Goal: Task Accomplishment & Management: Manage account settings

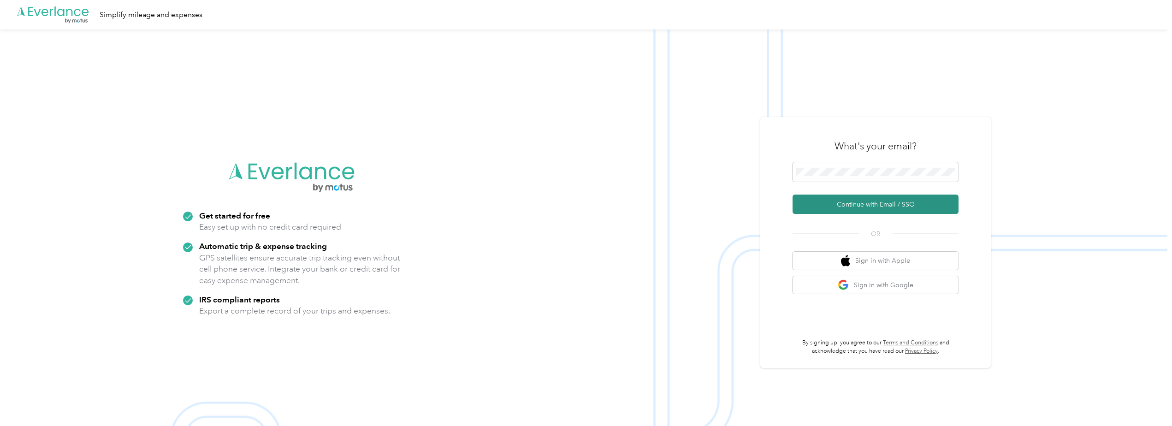
click at [873, 205] on button "Continue with Email / SSO" at bounding box center [876, 204] width 166 height 19
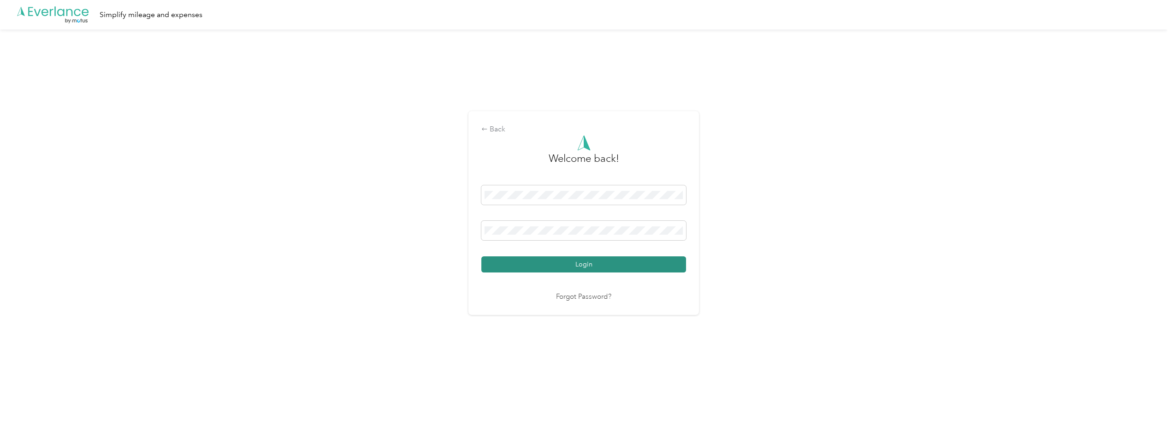
click at [599, 266] on button "Login" at bounding box center [583, 264] width 205 height 16
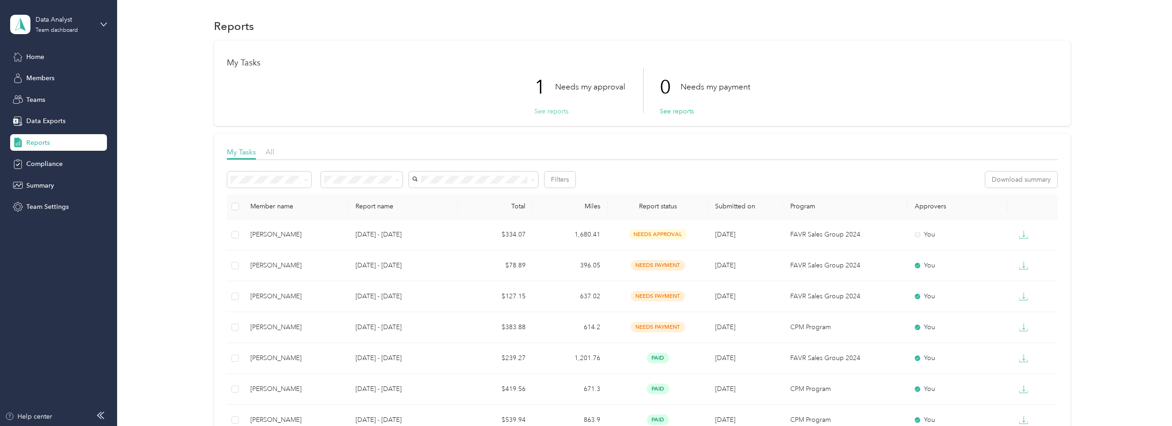
click at [549, 108] on button "See reports" at bounding box center [551, 111] width 34 height 10
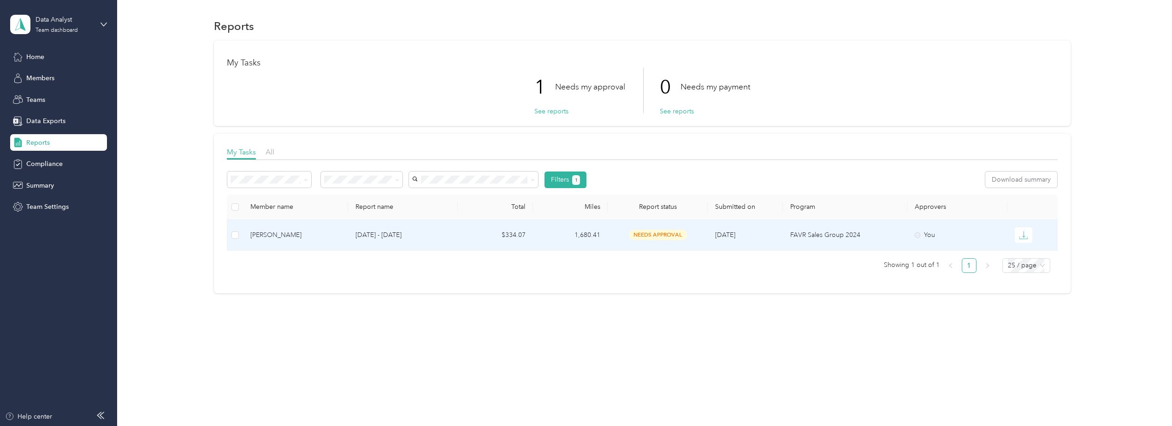
click at [270, 233] on div "[PERSON_NAME]" at bounding box center [295, 235] width 90 height 10
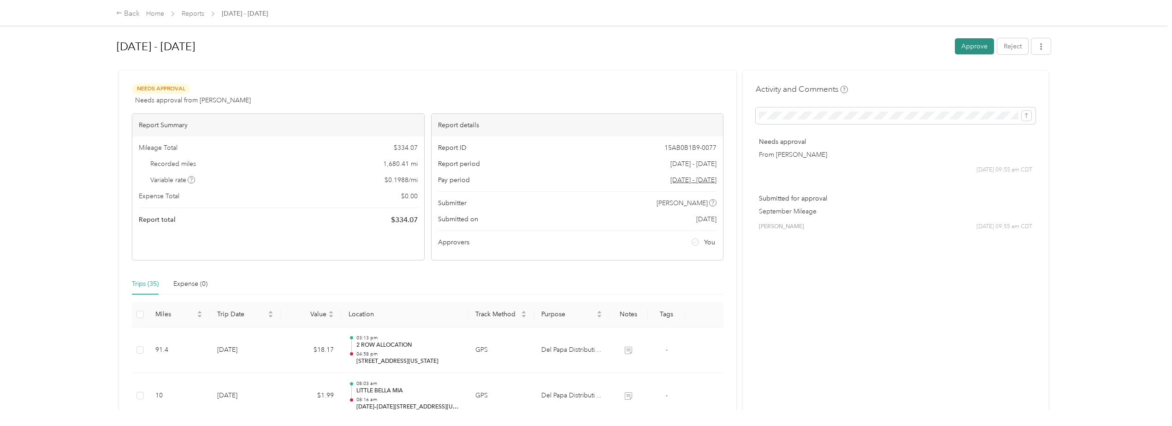
click at [970, 44] on button "Approve" at bounding box center [974, 46] width 39 height 16
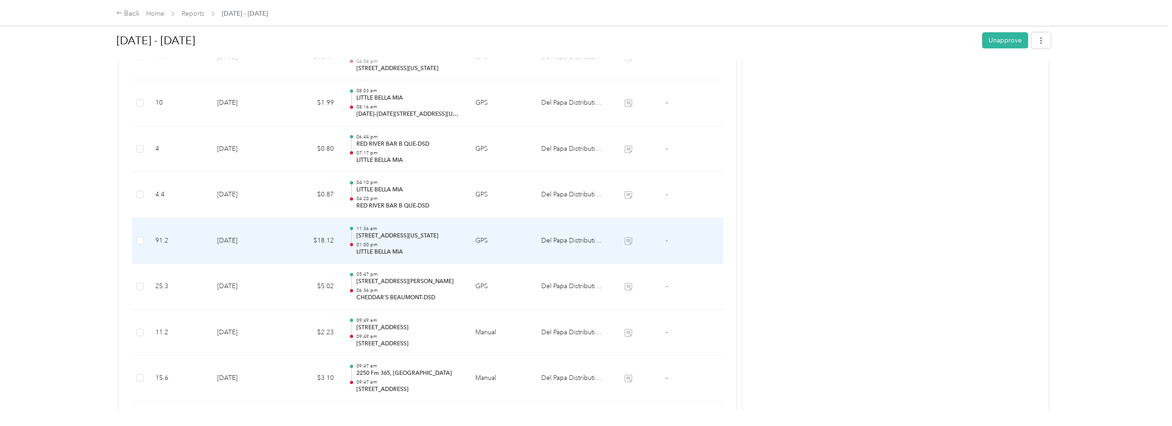
scroll to position [277, 0]
